Goal: Information Seeking & Learning: Learn about a topic

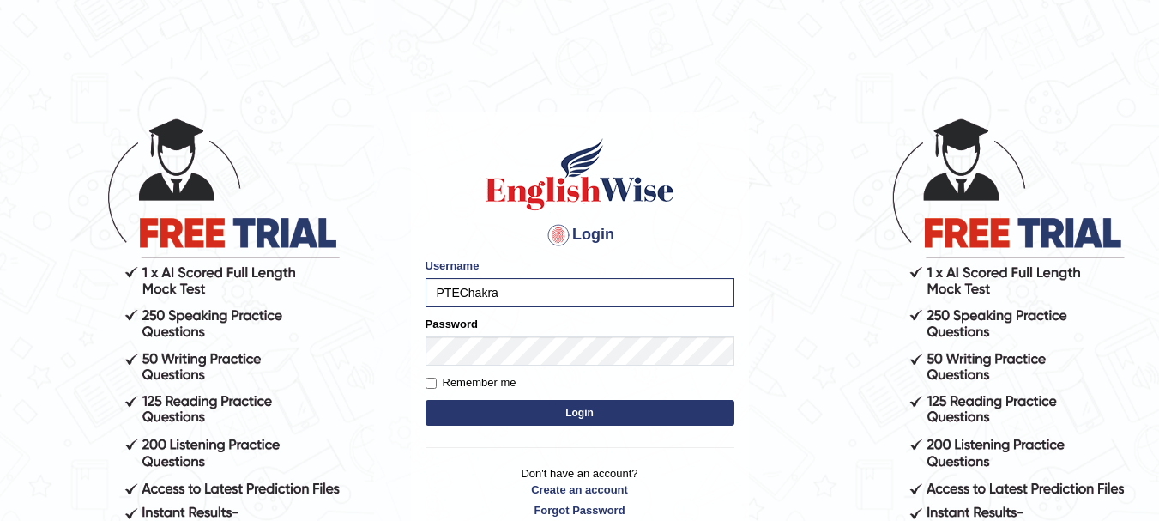
click at [560, 405] on button "Login" at bounding box center [580, 413] width 309 height 26
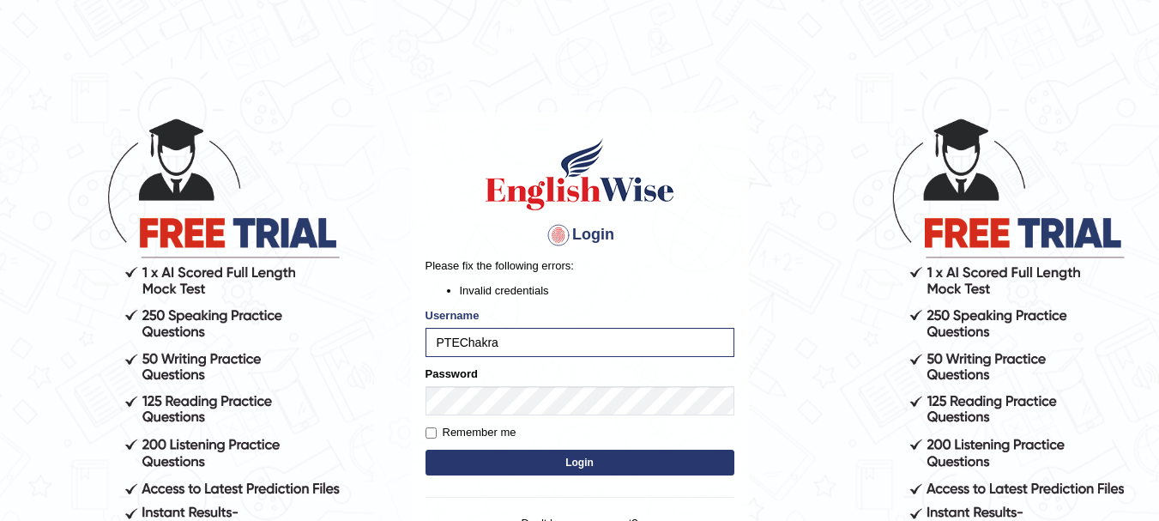
click at [559, 458] on button "Login" at bounding box center [580, 463] width 309 height 26
click at [518, 344] on input "PTEChakra" at bounding box center [580, 342] width 309 height 29
type input "P"
type input "PTEChakra"
click at [580, 457] on button "Login" at bounding box center [580, 463] width 309 height 26
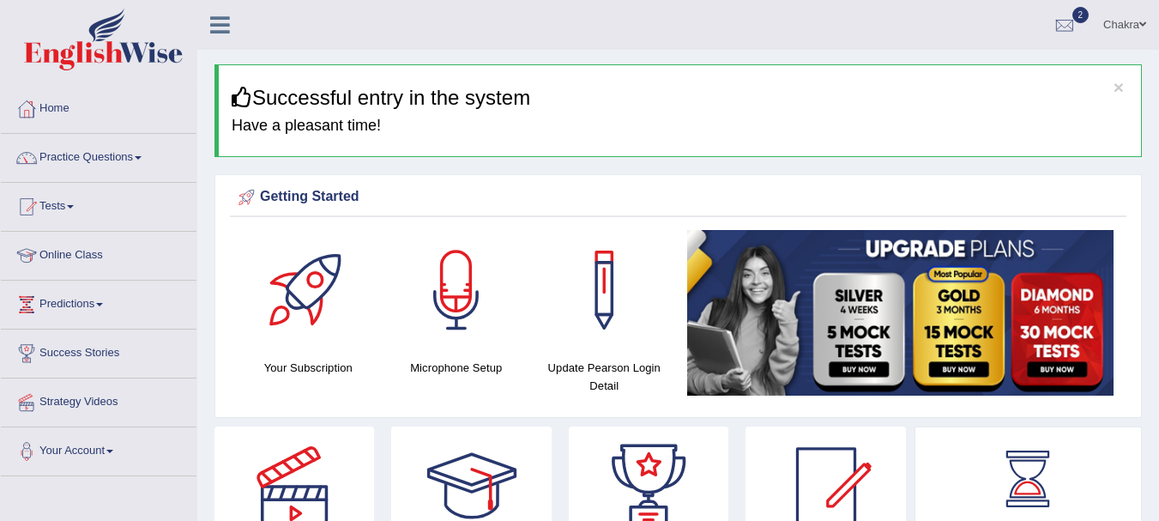
click at [124, 150] on link "Practice Questions" at bounding box center [99, 155] width 196 height 43
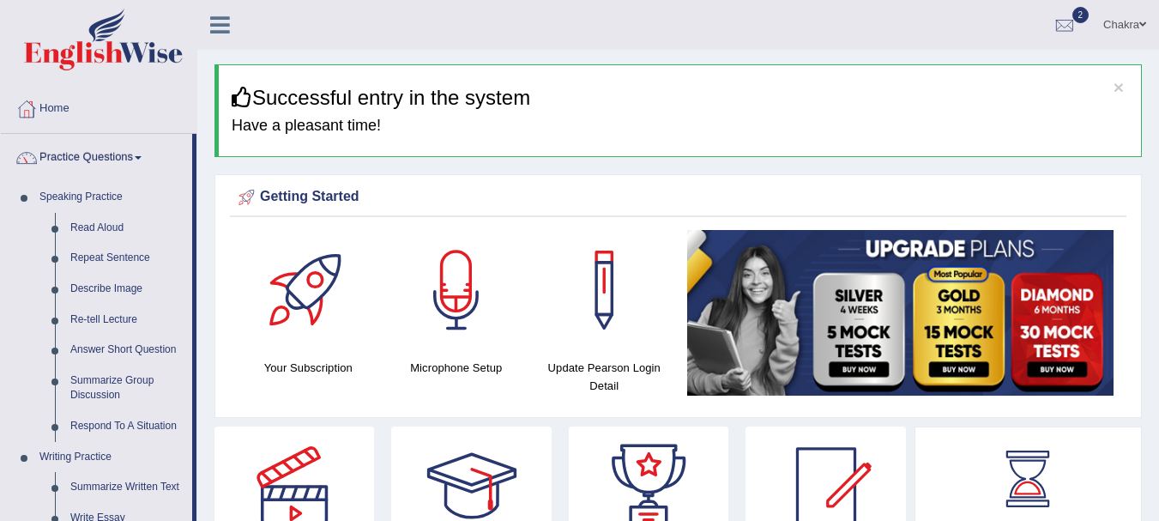
click at [124, 151] on link "Practice Questions" at bounding box center [96, 155] width 191 height 43
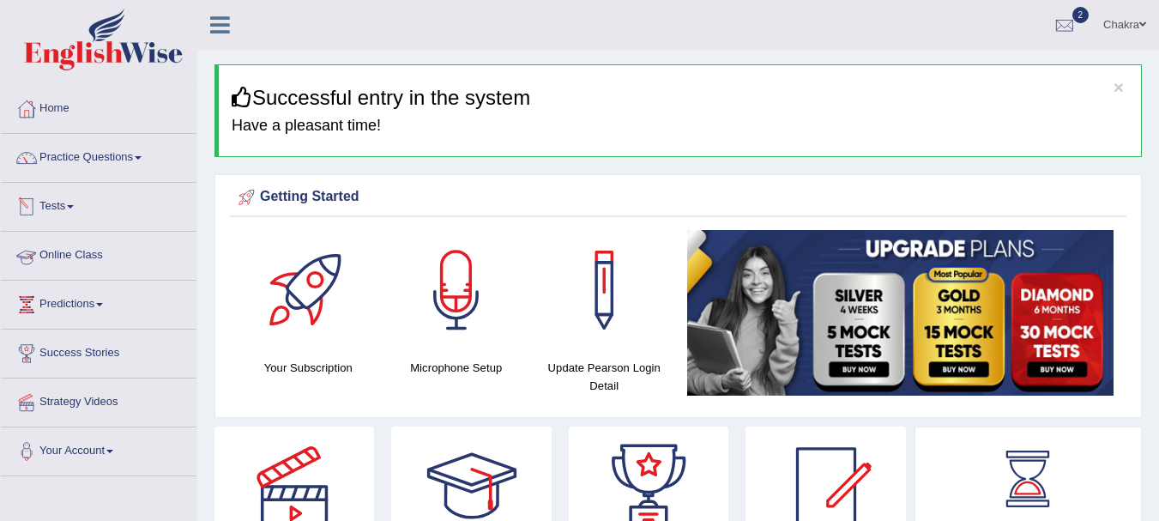
click at [83, 255] on link "Online Class" at bounding box center [99, 253] width 196 height 43
